Goal: Transaction & Acquisition: Purchase product/service

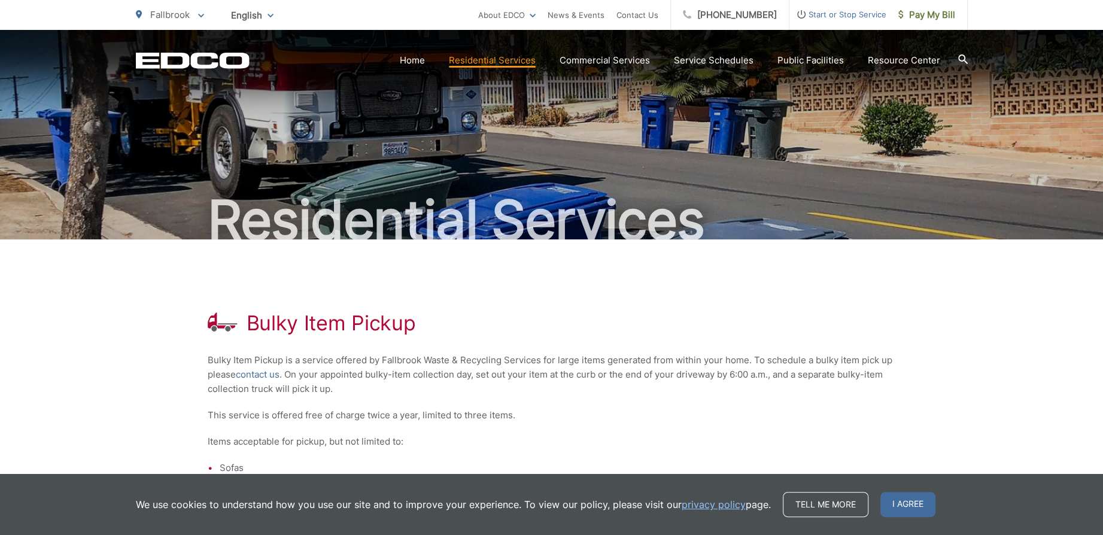
click at [789, 288] on div "Bulky Item Pickup Bulky Item Pickup is a service offered by Fallbrook Waste & R…" at bounding box center [552, 452] width 688 height 427
click at [172, 13] on span "Fallbrook" at bounding box center [170, 14] width 40 height 11
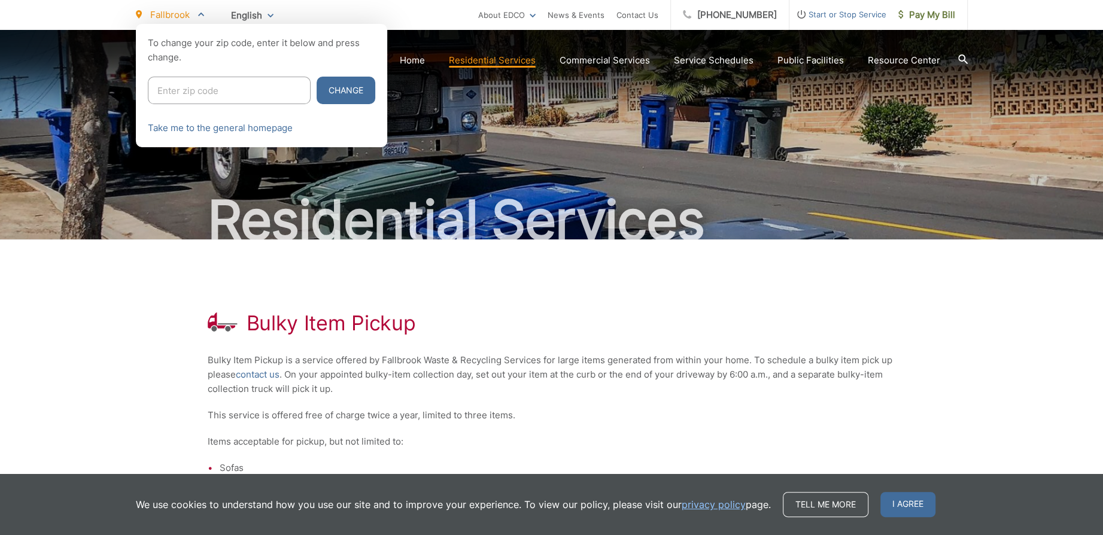
click at [241, 13] on span "English" at bounding box center [252, 15] width 60 height 21
click at [629, 304] on div at bounding box center [551, 291] width 1103 height 535
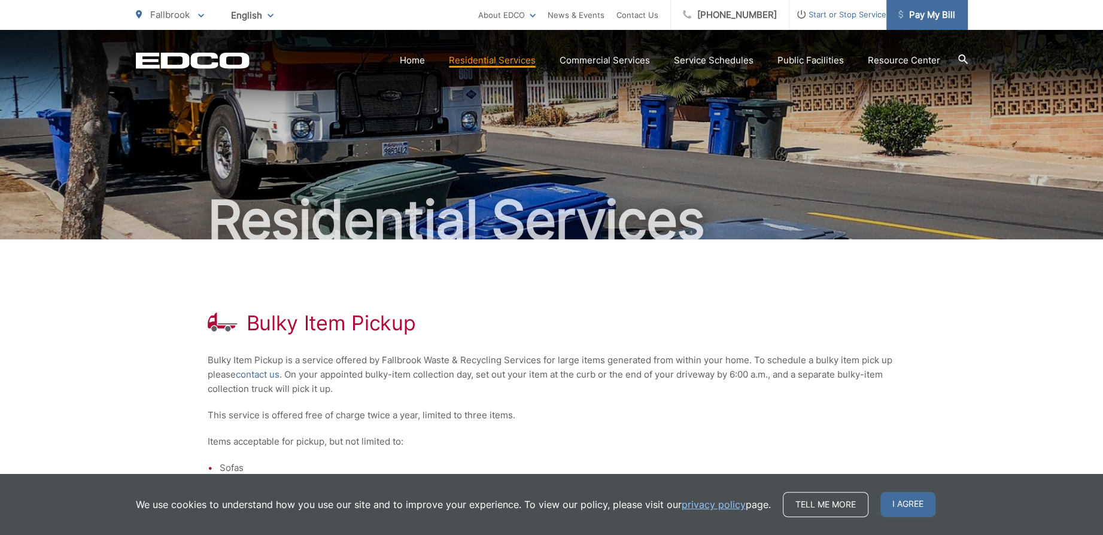
click at [931, 11] on span "Pay My Bill" at bounding box center [926, 15] width 57 height 14
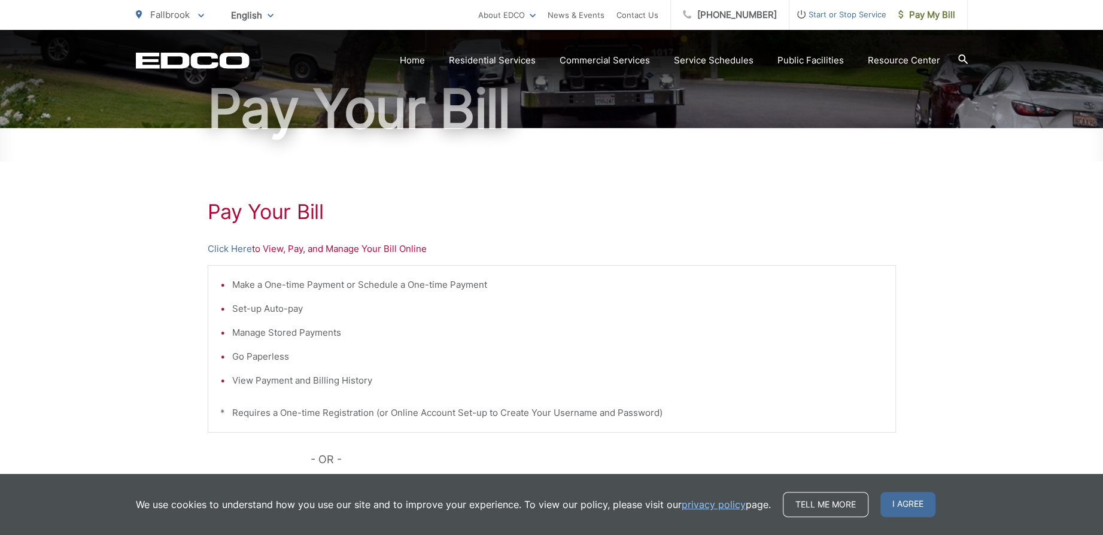
scroll to position [120, 0]
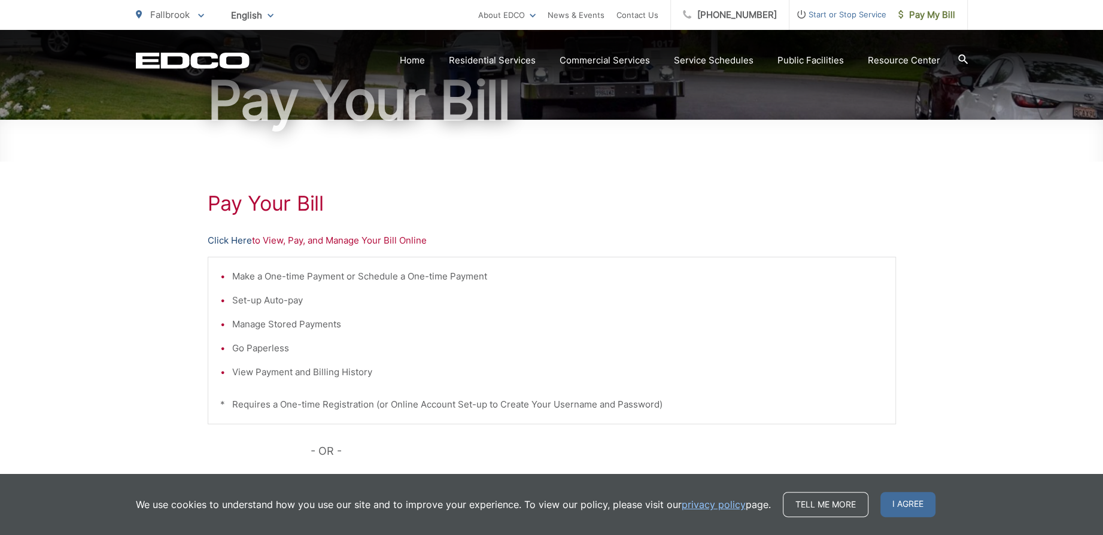
click at [242, 239] on link "Click Here" at bounding box center [230, 240] width 44 height 14
drag, startPoint x: 1016, startPoint y: 250, endPoint x: 1018, endPoint y: 243, distance: 7.4
click at [1017, 250] on div "Pay Your Bill Click Here to View, Pay, and Manage Your Bill Online Make a One-t…" at bounding box center [551, 388] width 1103 height 537
